Goal: Transaction & Acquisition: Purchase product/service

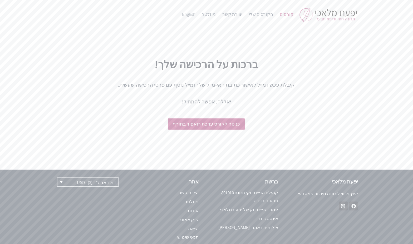
click at [291, 13] on link "קורסים" at bounding box center [287, 14] width 21 height 13
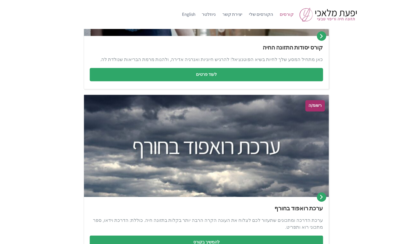
scroll to position [134, 0]
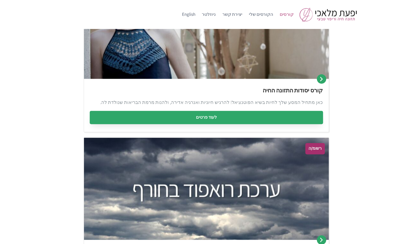
click at [199, 121] on link "לעוד פרטים" at bounding box center [207, 117] width 234 height 13
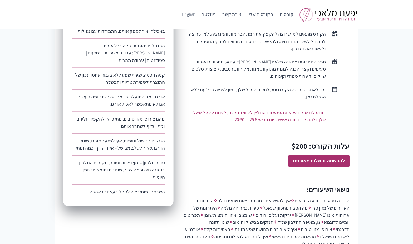
scroll to position [276, 0]
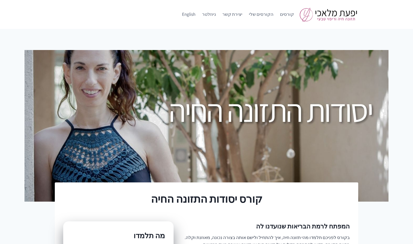
scroll to position [276, 0]
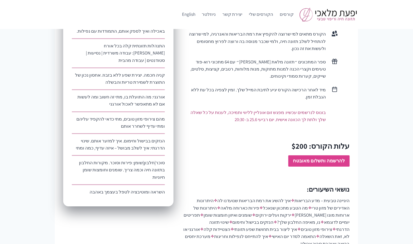
click at [309, 158] on strong "להרשמה ותשלום מאובטח" at bounding box center [319, 161] width 52 height 6
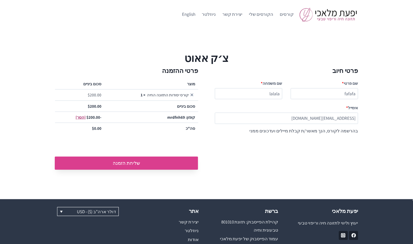
click at [141, 163] on button "שליחת הזמנה" at bounding box center [126, 163] width 143 height 13
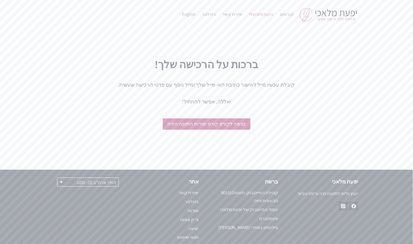
click at [262, 14] on link "הקורסים שלי" at bounding box center [261, 14] width 31 height 13
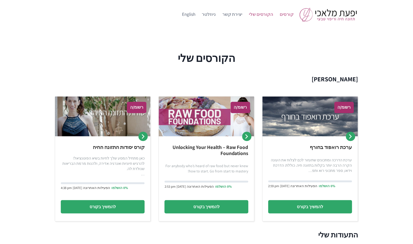
click at [288, 13] on link "קורסים" at bounding box center [287, 14] width 21 height 13
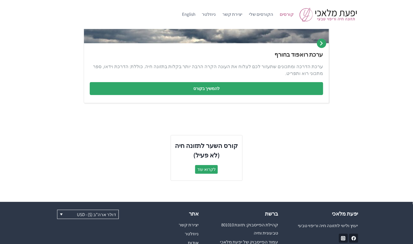
scroll to position [414, 0]
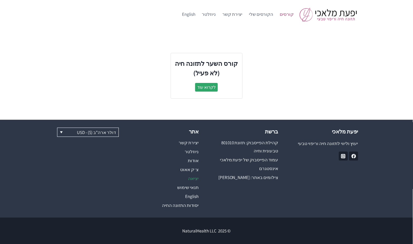
click at [193, 179] on link "יציאה" at bounding box center [167, 178] width 64 height 9
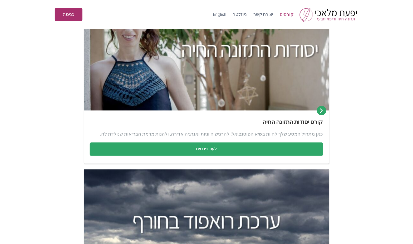
scroll to position [104, 0]
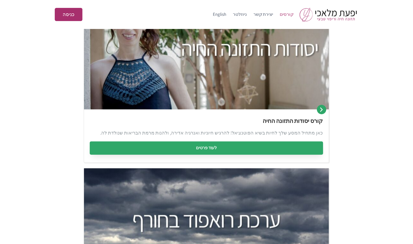
click at [209, 147] on link "לעוד פרטים" at bounding box center [207, 148] width 234 height 13
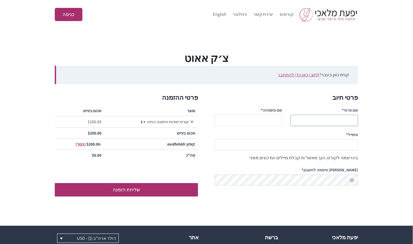
click at [332, 118] on input "שם פרטי *" at bounding box center [324, 120] width 67 height 11
type input "mmamam"
type input "nanan"
paste input "testingnh335@mailinator.com"
drag, startPoint x: 326, startPoint y: 144, endPoint x: 322, endPoint y: 144, distance: 3.4
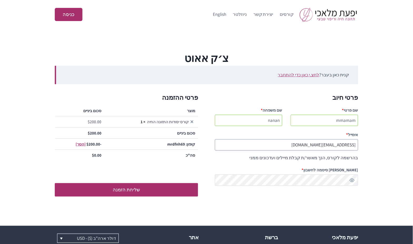
click at [322, 144] on input "testingnh335@mailinator.com" at bounding box center [286, 144] width 143 height 11
type input "[EMAIL_ADDRESS][DOMAIN_NAME]"
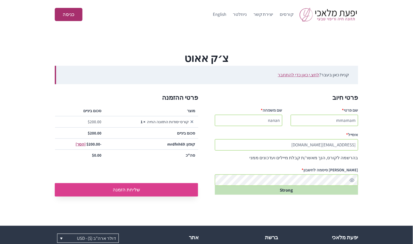
click at [147, 190] on button "שליחת הזמנה" at bounding box center [126, 189] width 143 height 13
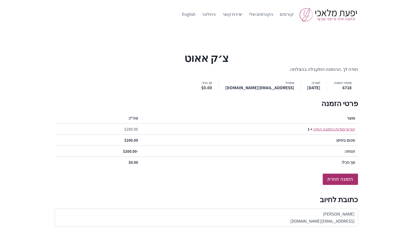
click at [255, 201] on h2 "כתובת לחיוב" at bounding box center [207, 199] width 304 height 11
click at [114, 91] on ul "מספר הזמנה: 6718 תאריך: [DATE] אימייל: [EMAIL_ADDRESS][DOMAIN_NAME] סך הכל: $ 0…" at bounding box center [207, 86] width 304 height 10
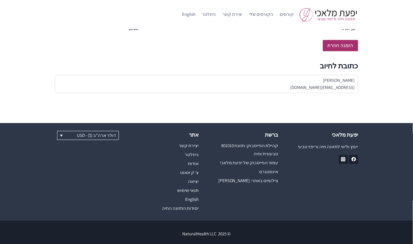
scroll to position [137, 0]
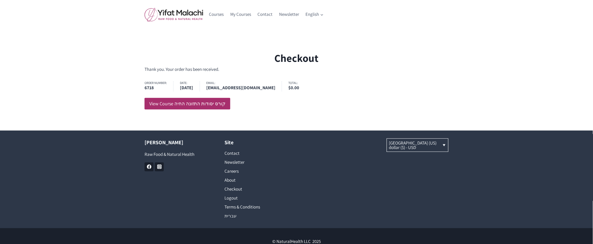
click at [312, 120] on div "Checkout Thank you. Your order has been received. Order number: 6718 Date: [DAT…" at bounding box center [296, 80] width 593 height 102
click at [342, 83] on ul "Order number: 6718 Date: [DATE] Email: [EMAIL_ADDRESS][DOMAIN_NAME] Total: $ 0.…" at bounding box center [296, 86] width 304 height 10
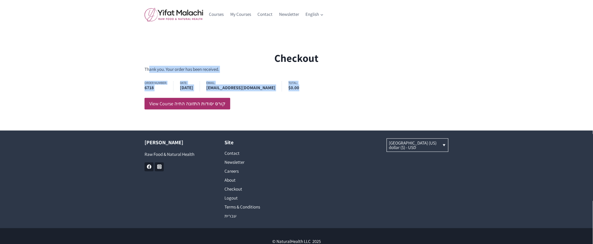
drag, startPoint x: 145, startPoint y: 68, endPoint x: 315, endPoint y: 86, distance: 170.5
click at [315, 86] on div "Thank you. Your order has been received. Order number: 6718 Date: [DATE] Email:…" at bounding box center [296, 88] width 304 height 44
copy div "Thank you. Your order has been received. Order number: 6718 Date: August 11, 20…"
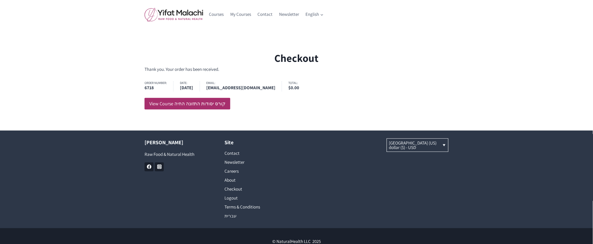
click at [318, 86] on ul "Order number: 6718 Date: August 11, 2025 Email: testingnh336@mailinator.com Tot…" at bounding box center [296, 86] width 304 height 10
drag, startPoint x: 144, startPoint y: 68, endPoint x: 233, endPoint y: 82, distance: 90.3
click at [233, 82] on div "Checkout Thank you. Your order has been received. Order number: 6718 Date: [DAT…" at bounding box center [296, 80] width 316 height 60
copy div "Thank you. Your order has been received. Order number: 6718 Date: August 11, 20…"
click at [246, 104] on div "Thank you. Your order has been received. Order number: 6718 Date: August 11, 20…" at bounding box center [296, 88] width 304 height 44
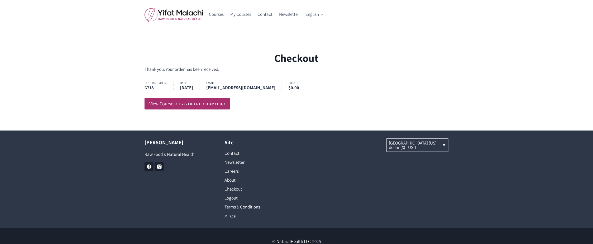
click at [115, 89] on div "Checkout Thank you. Your order has been received. Order number: 6718 Date: [DAT…" at bounding box center [296, 80] width 593 height 60
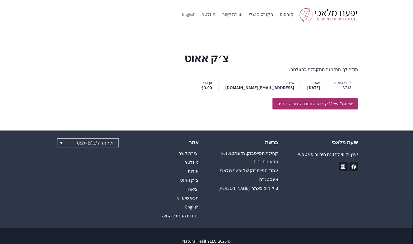
click at [212, 113] on div "צ׳ק אאוט תודה לך. ההזמנה התקבלה בהצלחה. מספר הזמנה: 6718 תאריך: אוגוסט 11, 2025…" at bounding box center [206, 80] width 413 height 102
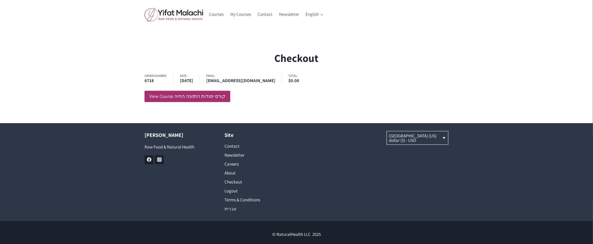
click at [288, 104] on div "Checkout Order number: 6718 Date: [DATE] Email: [EMAIL_ADDRESS][DOMAIN_NAME] To…" at bounding box center [296, 76] width 593 height 94
drag, startPoint x: 145, startPoint y: 75, endPoint x: 233, endPoint y: 75, distance: 87.5
click at [233, 75] on ul "Order number: 6718 Date: August 11, 2025 Email: testingnh336@mailinator.com Tot…" at bounding box center [296, 79] width 304 height 10
copy ul "Order number: 6718 Date: August 11, 2025 Email:"
click at [275, 120] on div "Checkout Order number: 6718 Date: August 11, 2025 Email: testingnh336@mailinato…" at bounding box center [296, 76] width 593 height 94
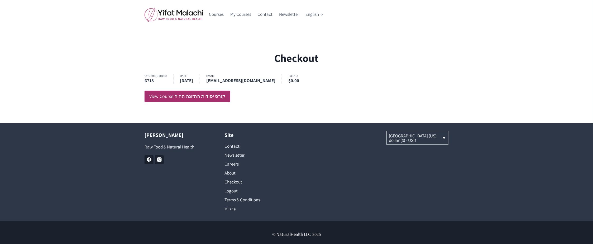
click at [300, 102] on div "Order number: 6718 Date: August 11, 2025 Email: testingnh336@mailinator.com Tot…" at bounding box center [296, 88] width 304 height 28
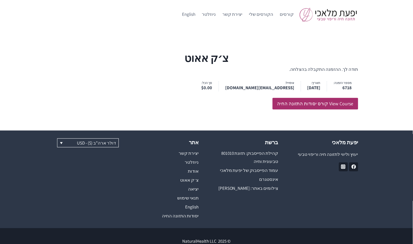
click at [102, 36] on div "צ׳ק אאוט תודה לך. ההזמנה התקבלה בהצלחה. מספר הזמנה: 6718 תאריך: [DATE] אימייל: …" at bounding box center [206, 80] width 413 height 102
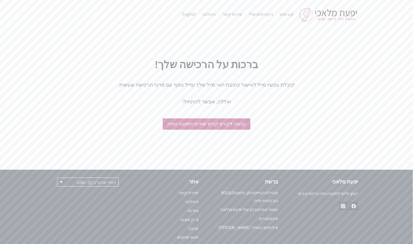
click at [109, 69] on h1 "ברכות על הרכישה שלך!" at bounding box center [207, 64] width 304 height 16
click at [301, 137] on div at bounding box center [207, 142] width 304 height 13
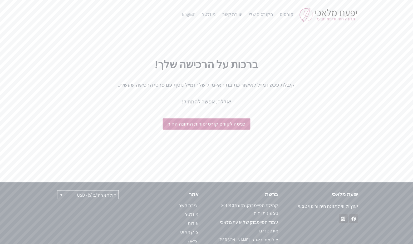
click at [62, 72] on div "ברכות על הרכישה שלך! קיבלת עכשיו מייל לאישור כתובת האי-מייל שלך ומייל נוסף עם פ…" at bounding box center [207, 81] width 304 height 50
